Goal: Task Accomplishment & Management: Complete application form

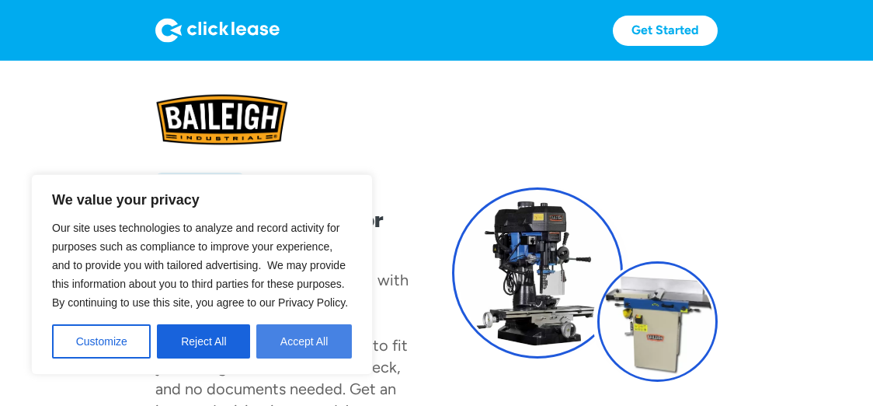
click at [287, 350] on button "Accept All" at bounding box center [304, 341] width 96 height 34
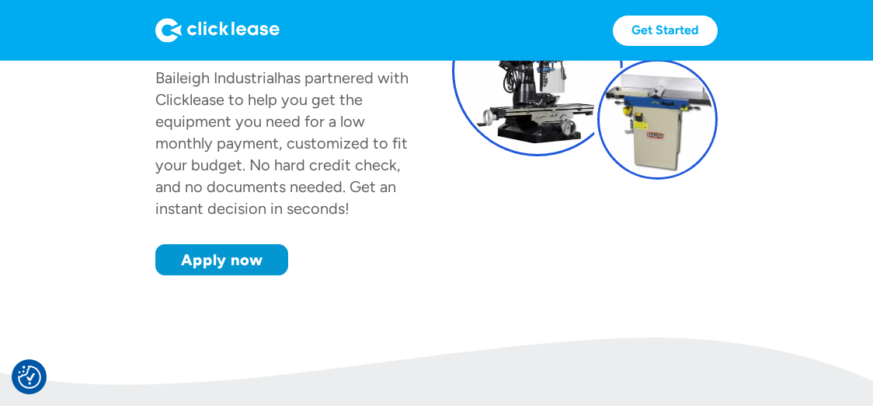
scroll to position [207, 0]
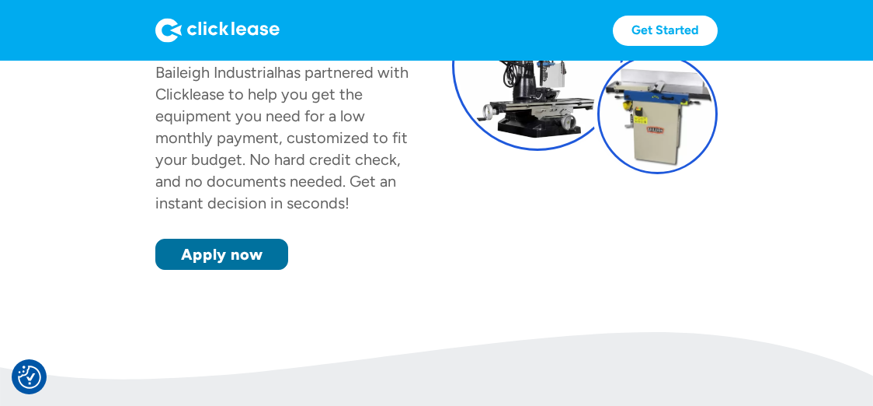
click at [242, 246] on link "Apply now" at bounding box center [221, 254] width 133 height 31
